Goal: Register for event/course

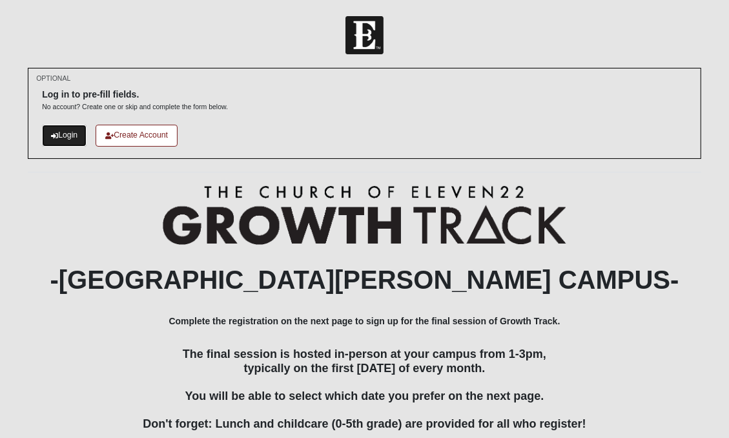
click at [65, 136] on link "Login" at bounding box center [64, 135] width 45 height 21
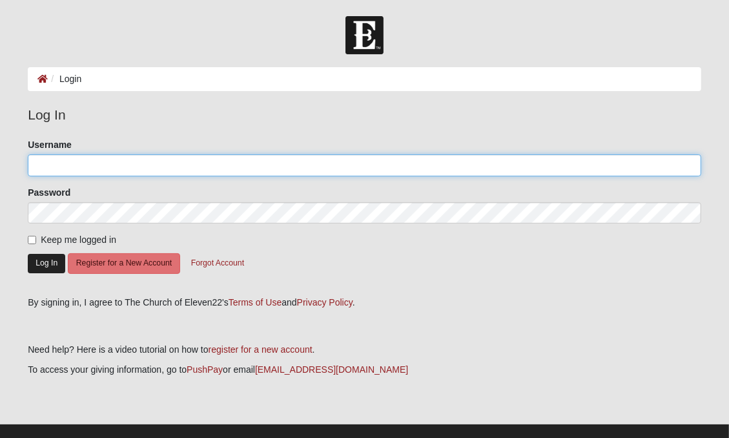
type input "mikeminter78"
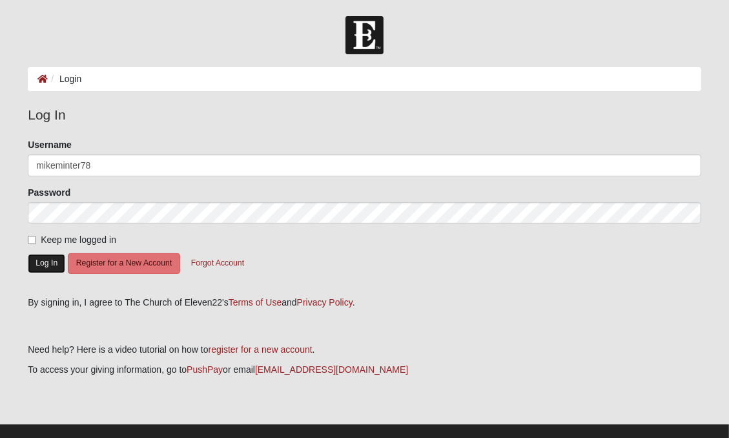
drag, startPoint x: 54, startPoint y: 262, endPoint x: 61, endPoint y: 262, distance: 7.1
click at [53, 262] on button "Log In" at bounding box center [46, 263] width 37 height 19
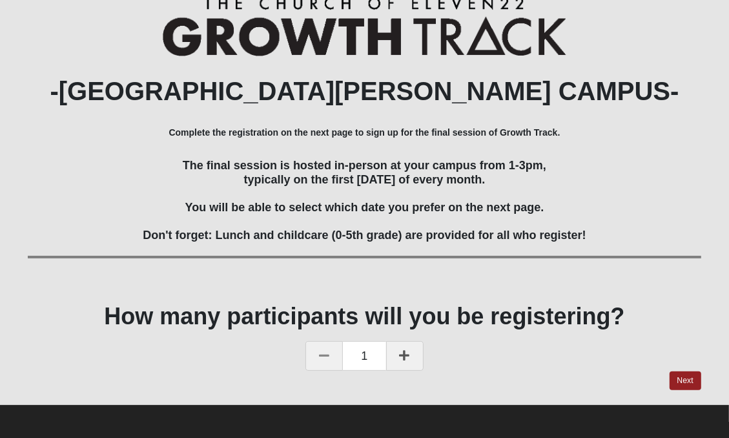
scroll to position [72, 0]
click at [688, 379] on link "Next" at bounding box center [685, 380] width 32 height 19
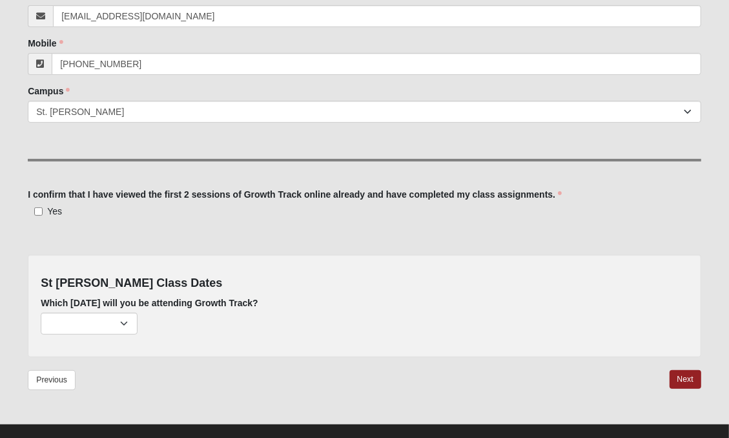
scroll to position [258, 0]
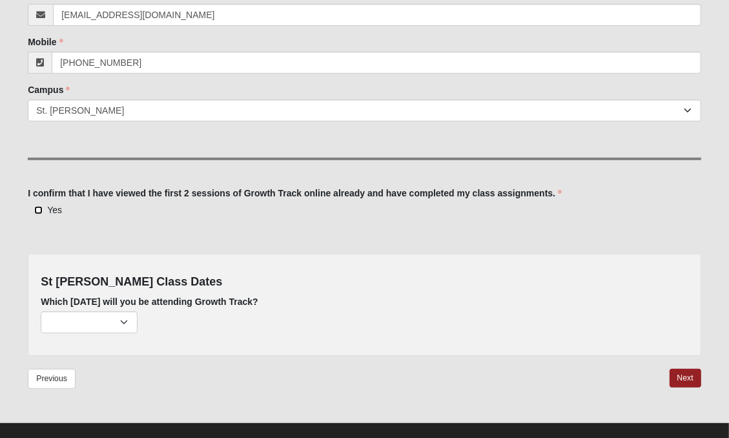
click at [39, 211] on input "Yes" at bounding box center [38, 210] width 8 height 8
checkbox input "true"
click at [125, 321] on select "[DATE] (13 remaining) [DATE] (54 remaining) [DATE] (58 remaining)" at bounding box center [89, 322] width 97 height 22
select select "809"
click at [41, 311] on select "[DATE] (13 remaining) [DATE] (54 remaining) [DATE] (58 remaining)" at bounding box center [89, 322] width 97 height 22
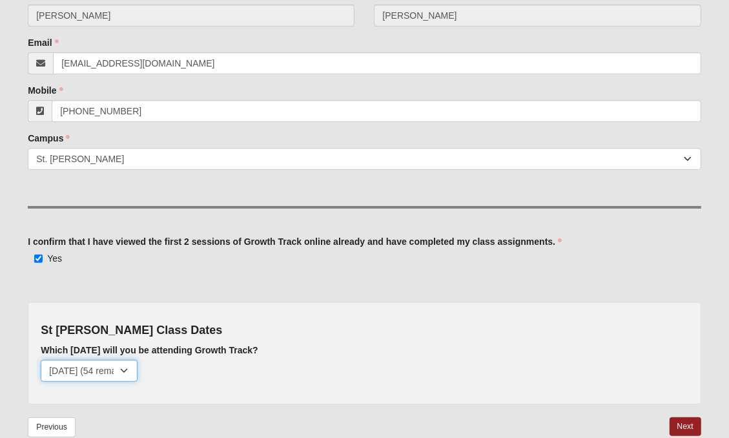
scroll to position [274, 0]
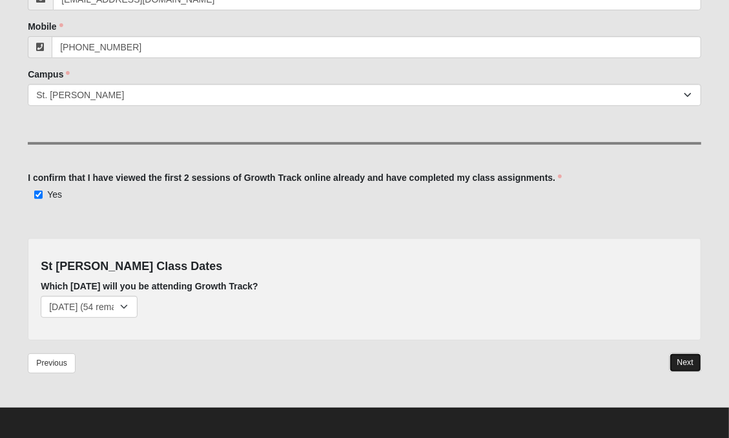
click at [680, 365] on link "Next" at bounding box center [685, 362] width 32 height 19
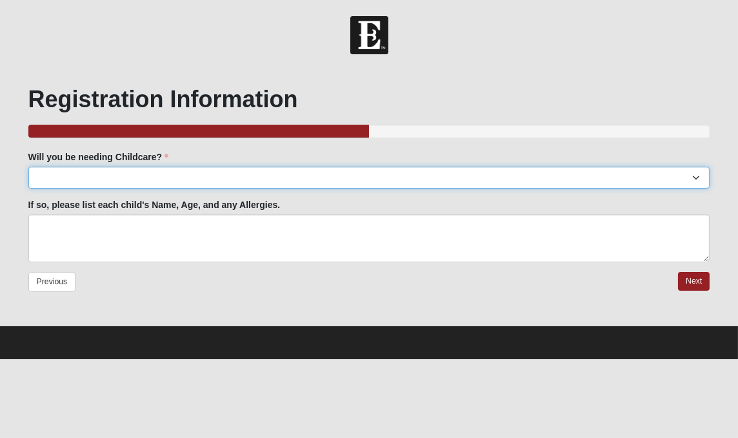
click at [698, 179] on select "Yes No" at bounding box center [369, 177] width 682 height 22
select select "No"
click at [28, 166] on select "Yes No" at bounding box center [369, 177] width 682 height 22
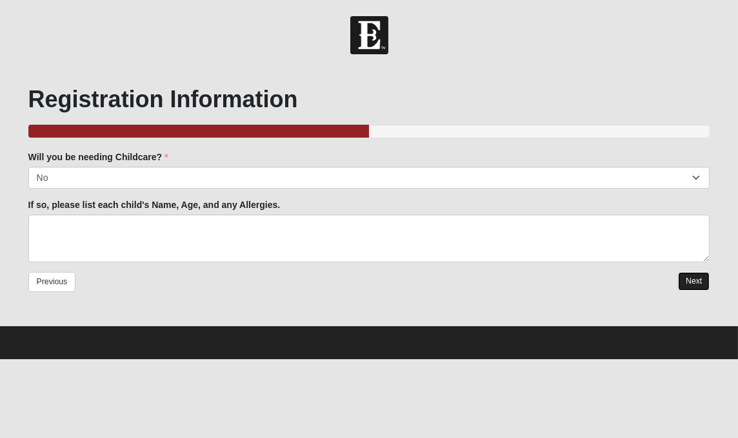
click at [690, 280] on link "Next" at bounding box center [694, 281] width 32 height 19
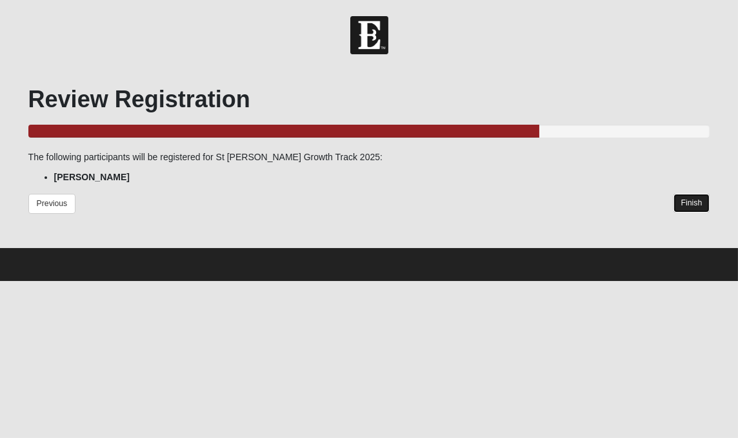
click at [687, 204] on link "Finish" at bounding box center [692, 203] width 37 height 19
